Goal: Navigation & Orientation: Find specific page/section

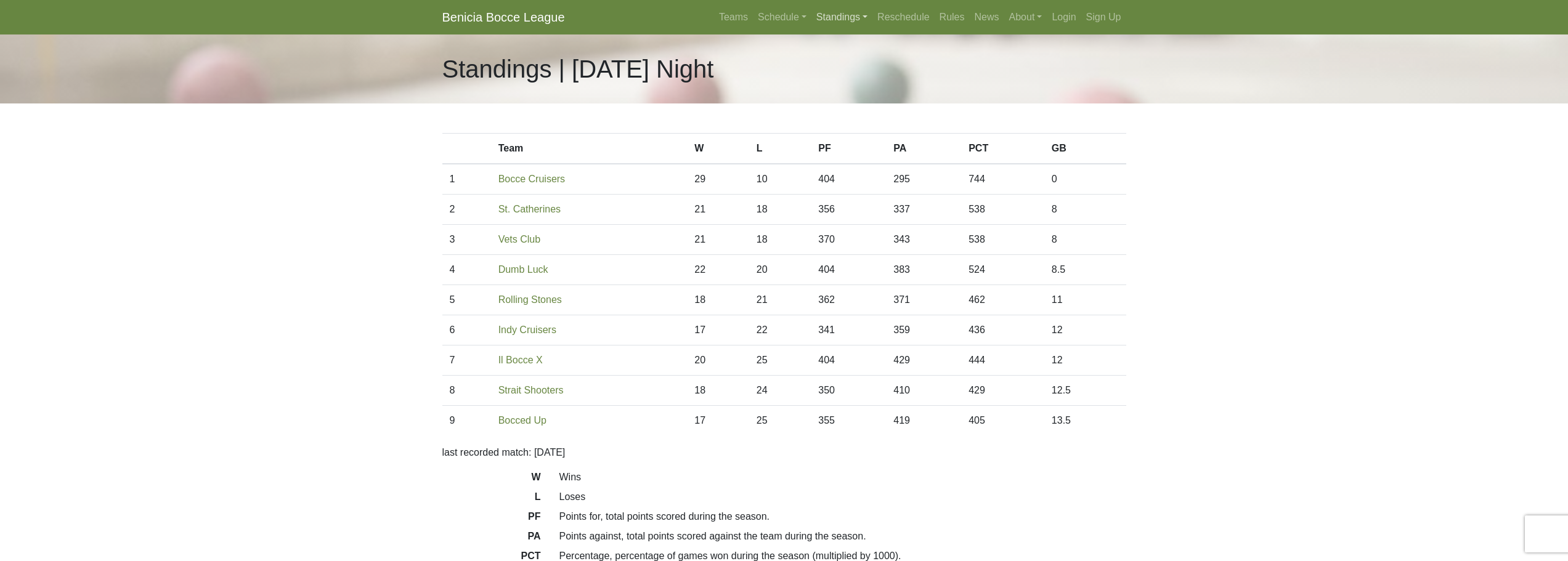
click at [831, 15] on link "Standings" at bounding box center [842, 17] width 61 height 24
click at [856, 123] on link "[DATE] Night" at bounding box center [862, 125] width 99 height 20
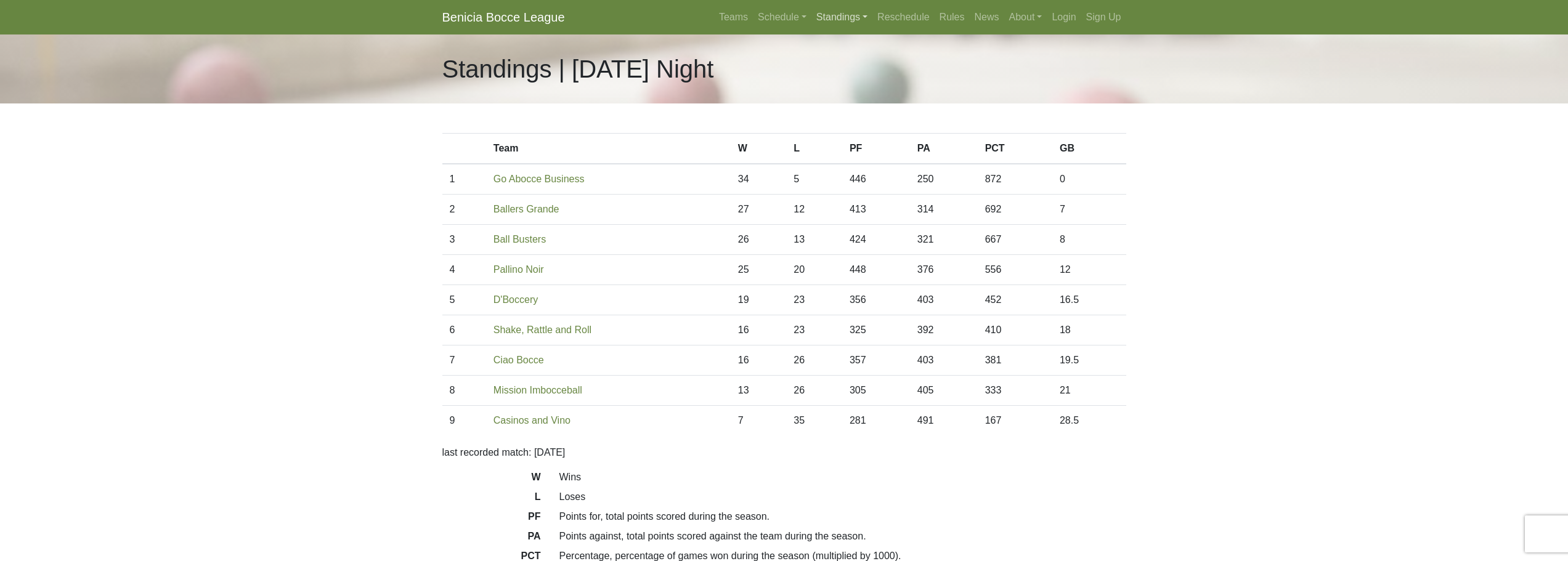
click at [857, 14] on link "Standings" at bounding box center [842, 17] width 61 height 24
click at [860, 107] on link "[DATE] Night" at bounding box center [862, 105] width 99 height 20
